Goal: Task Accomplishment & Management: Manage account settings

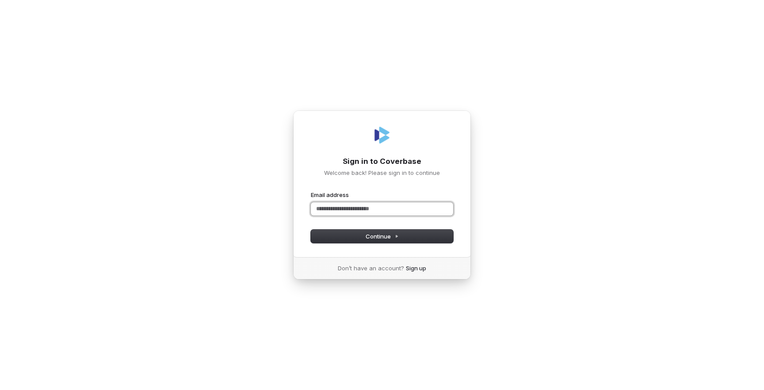
paste input "**********"
click at [412, 240] on button "Continue" at bounding box center [382, 236] width 142 height 13
type input "**********"
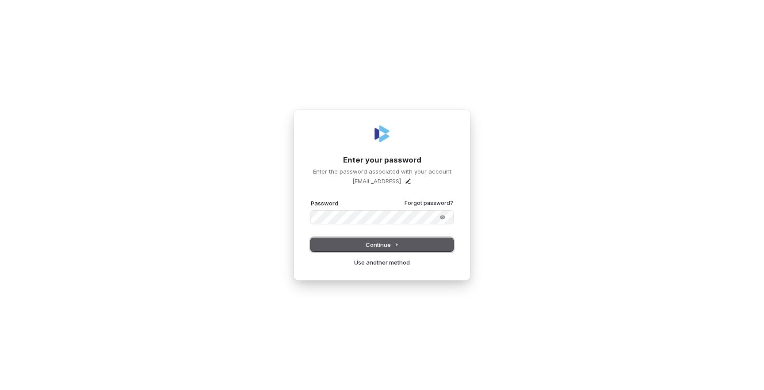
click at [403, 243] on button "Continue" at bounding box center [382, 244] width 142 height 13
